Goal: Transaction & Acquisition: Purchase product/service

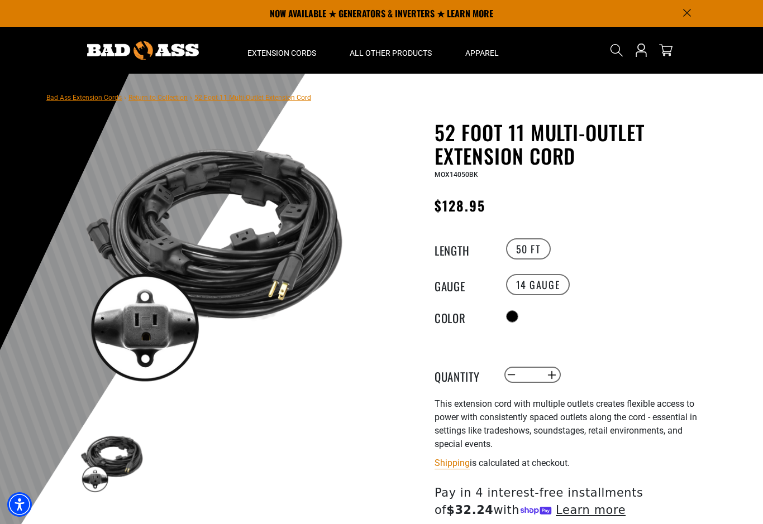
click at [164, 94] on link "Return to Collection" at bounding box center [157, 98] width 59 height 8
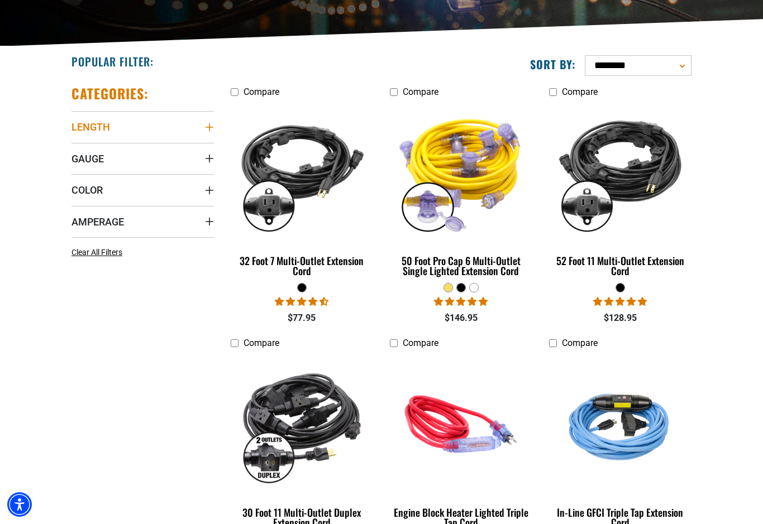
click at [90, 121] on span "Length" at bounding box center [90, 127] width 39 height 13
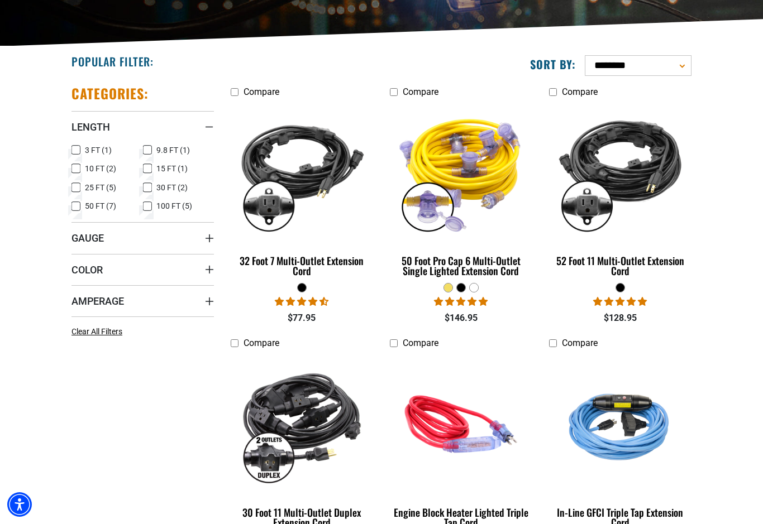
click at [152, 203] on label "100 FT (5) 100 FT (5 products)" at bounding box center [178, 206] width 71 height 15
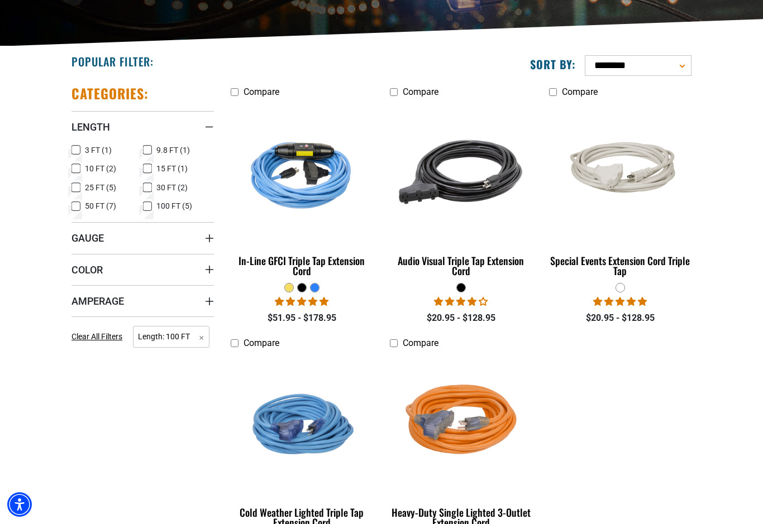
click at [76, 205] on icon at bounding box center [75, 206] width 9 height 15
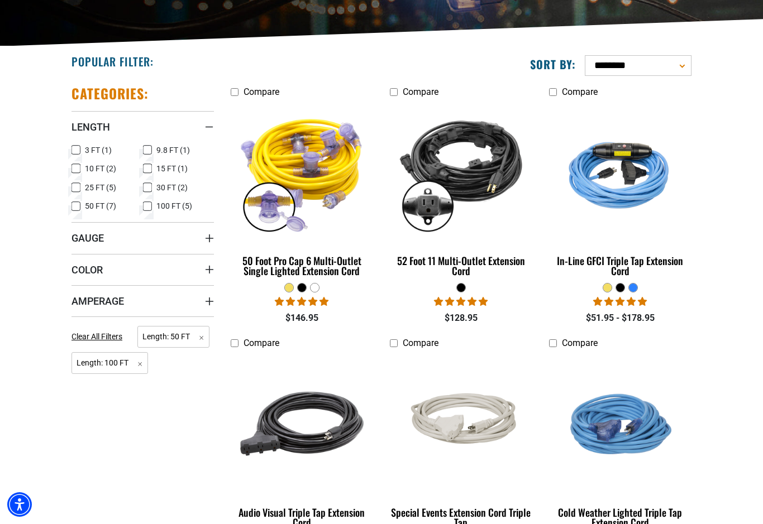
click at [151, 202] on icon at bounding box center [147, 206] width 9 height 15
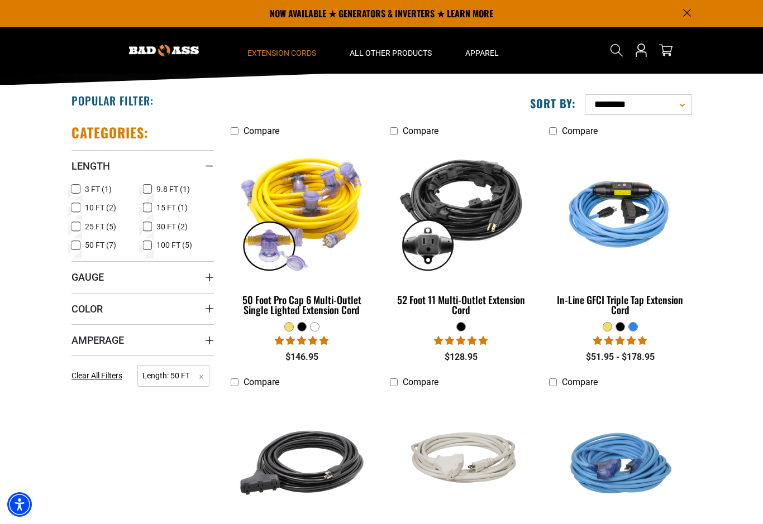
scroll to position [197, 0]
click at [87, 280] on span "Gauge" at bounding box center [87, 277] width 32 height 13
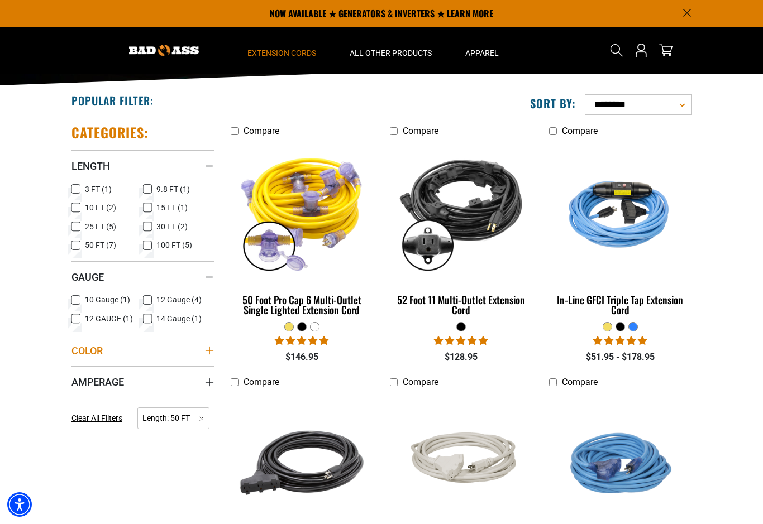
click at [88, 348] on span "Color" at bounding box center [86, 350] width 31 height 13
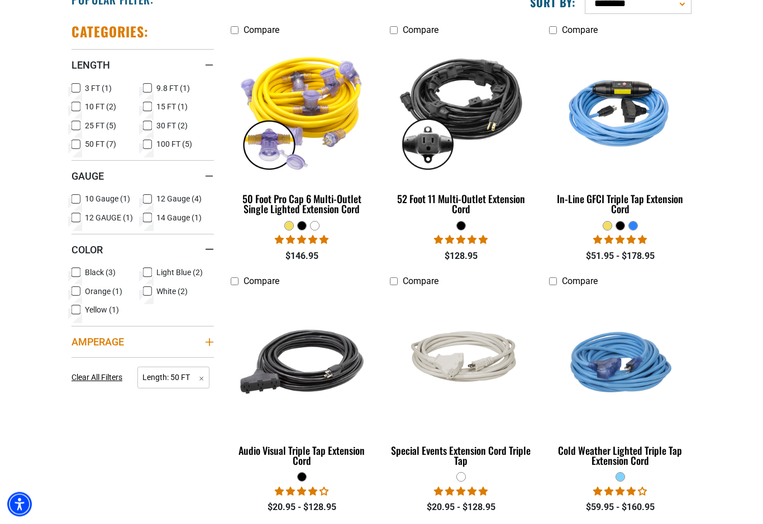
click at [90, 342] on span "Amperage" at bounding box center [97, 342] width 52 height 13
click at [144, 362] on icon at bounding box center [147, 364] width 9 height 15
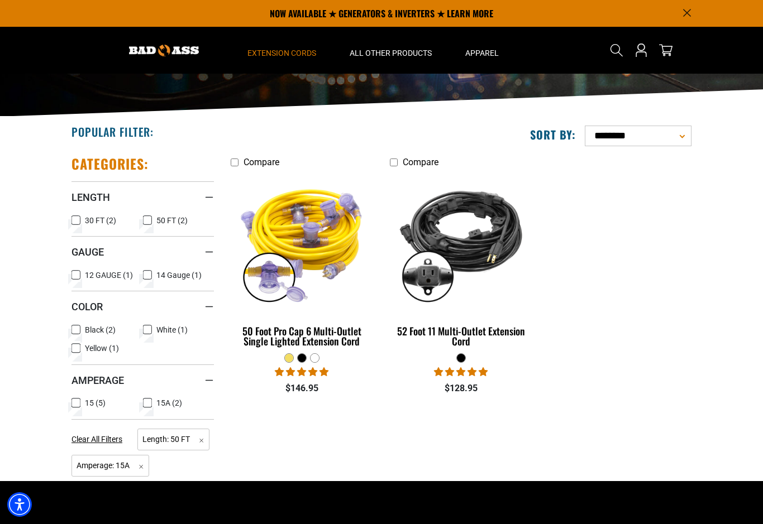
scroll to position [166, 0]
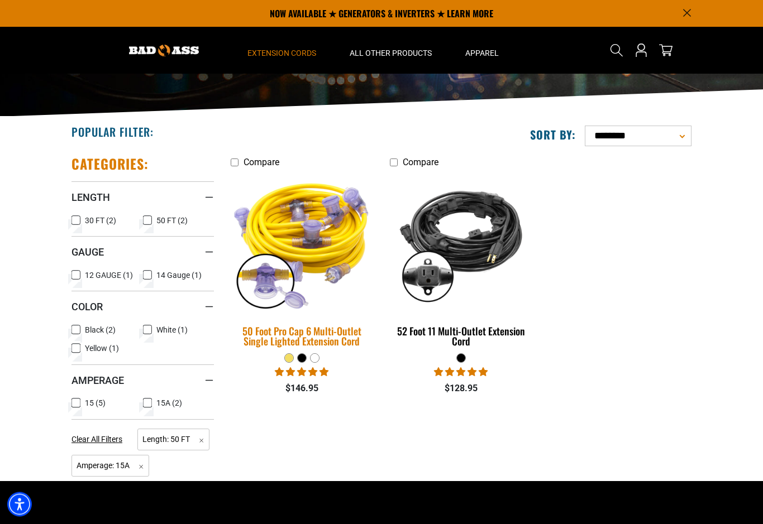
click at [304, 331] on div "50 Foot Pro Cap 6 Multi-Outlet Single Lighted Extension Cord" at bounding box center [302, 337] width 142 height 20
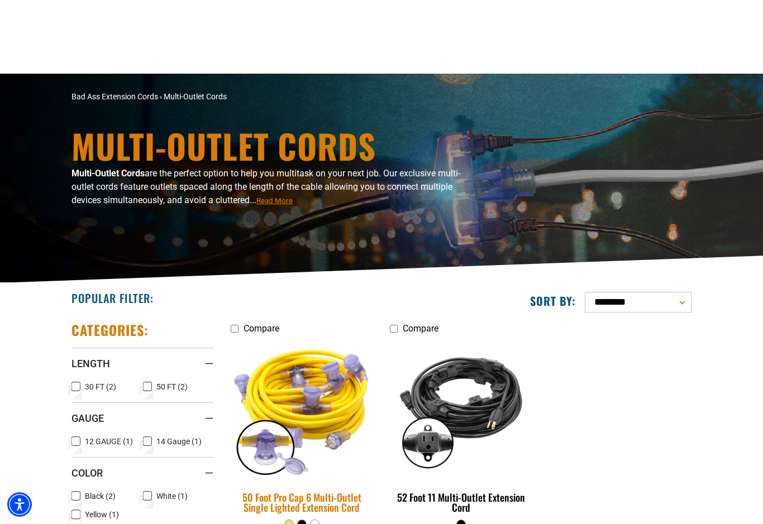
scroll to position [188, 0]
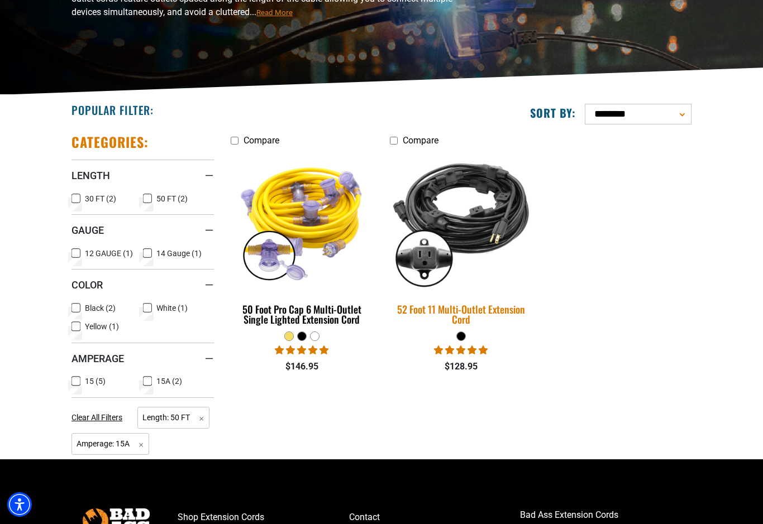
click at [491, 239] on img at bounding box center [460, 221] width 156 height 143
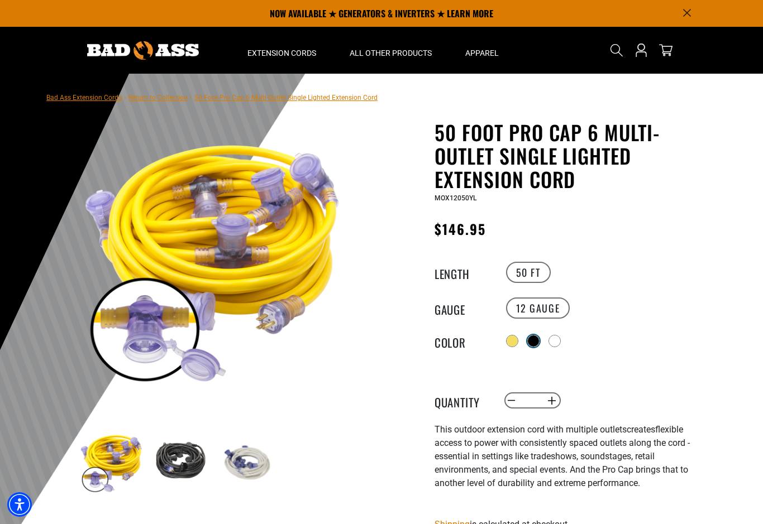
click at [536, 336] on div at bounding box center [533, 341] width 11 height 11
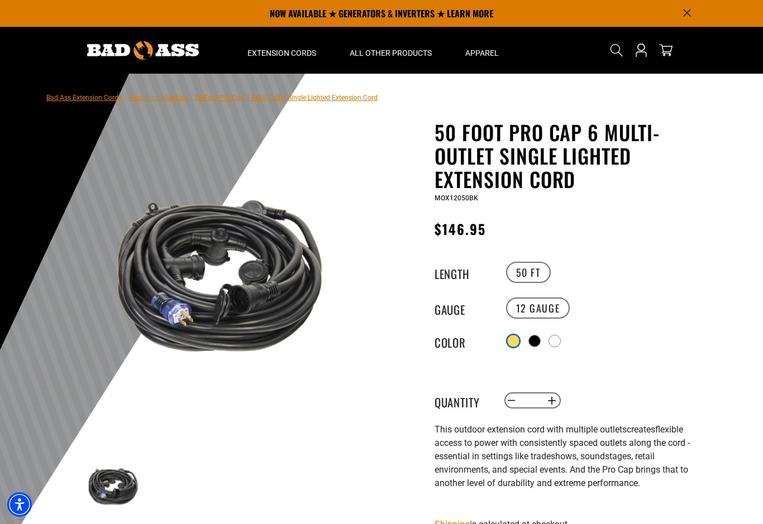
click at [513, 339] on div at bounding box center [512, 341] width 11 height 11
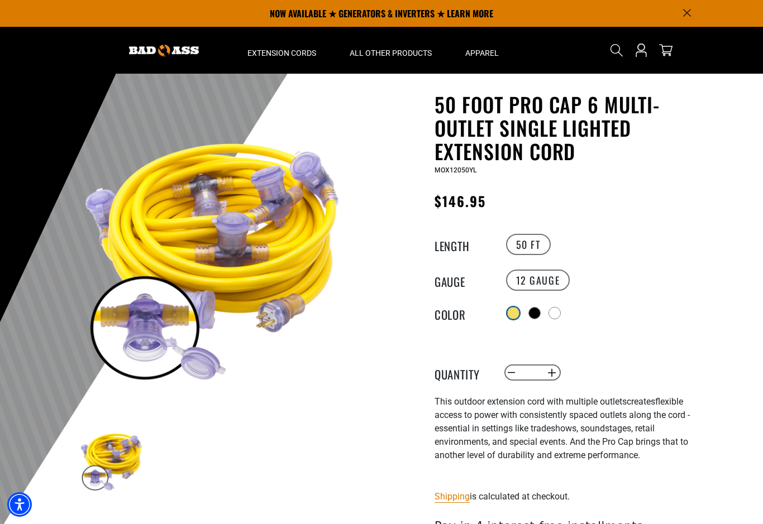
scroll to position [27, 0]
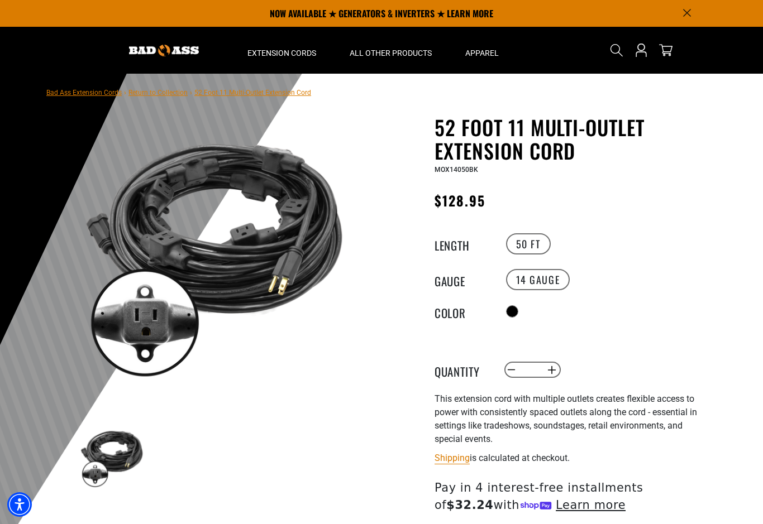
scroll to position [3, 0]
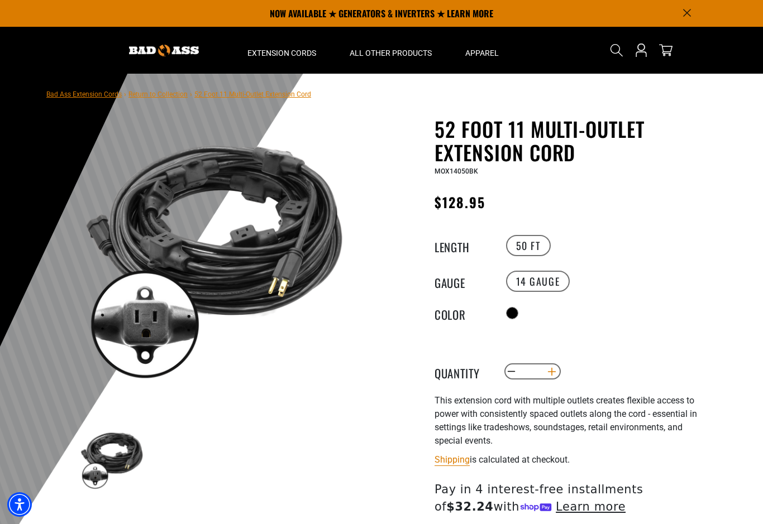
click at [555, 372] on button "Increase quantity for 52 Foot 11 Multi-Outlet Extension Cord" at bounding box center [551, 371] width 17 height 19
click at [550, 371] on button "Increase quantity for 52 Foot 11 Multi-Outlet Extension Cord" at bounding box center [551, 371] width 17 height 19
click at [549, 372] on button "Increase quantity for 52 Foot 11 Multi-Outlet Extension Cord" at bounding box center [551, 371] width 17 height 19
type input "*"
